Goal: Navigation & Orientation: Find specific page/section

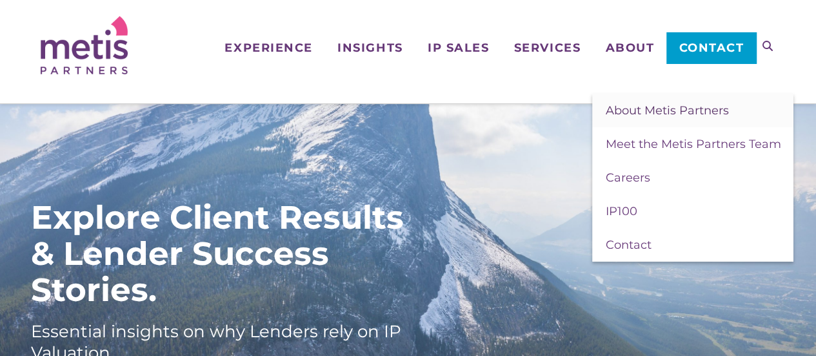
click at [674, 113] on span "About Metis Partners" at bounding box center [666, 110] width 123 height 14
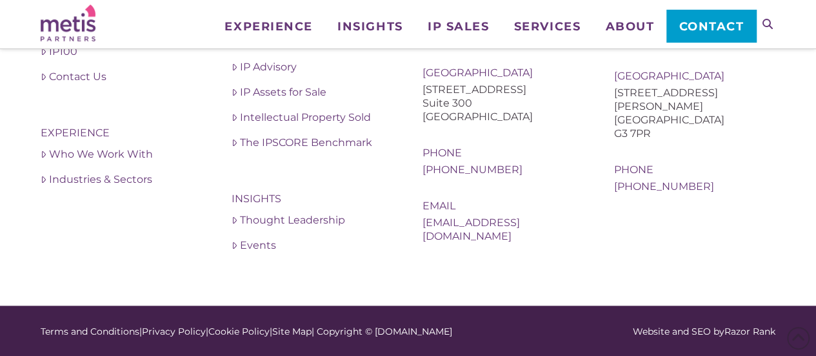
scroll to position [2619, 0]
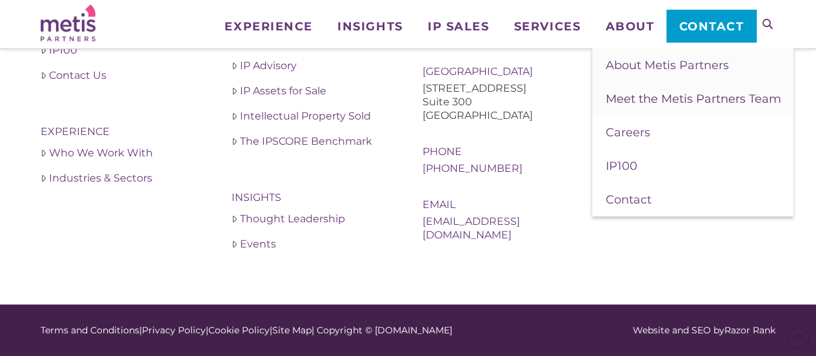
click at [661, 99] on span "Meet the Metis Partners Team" at bounding box center [693, 99] width 176 height 14
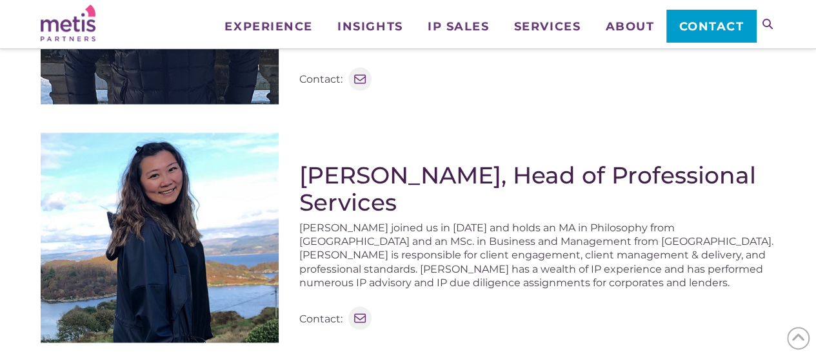
scroll to position [968, 0]
